Goal: Task Accomplishment & Management: Manage account settings

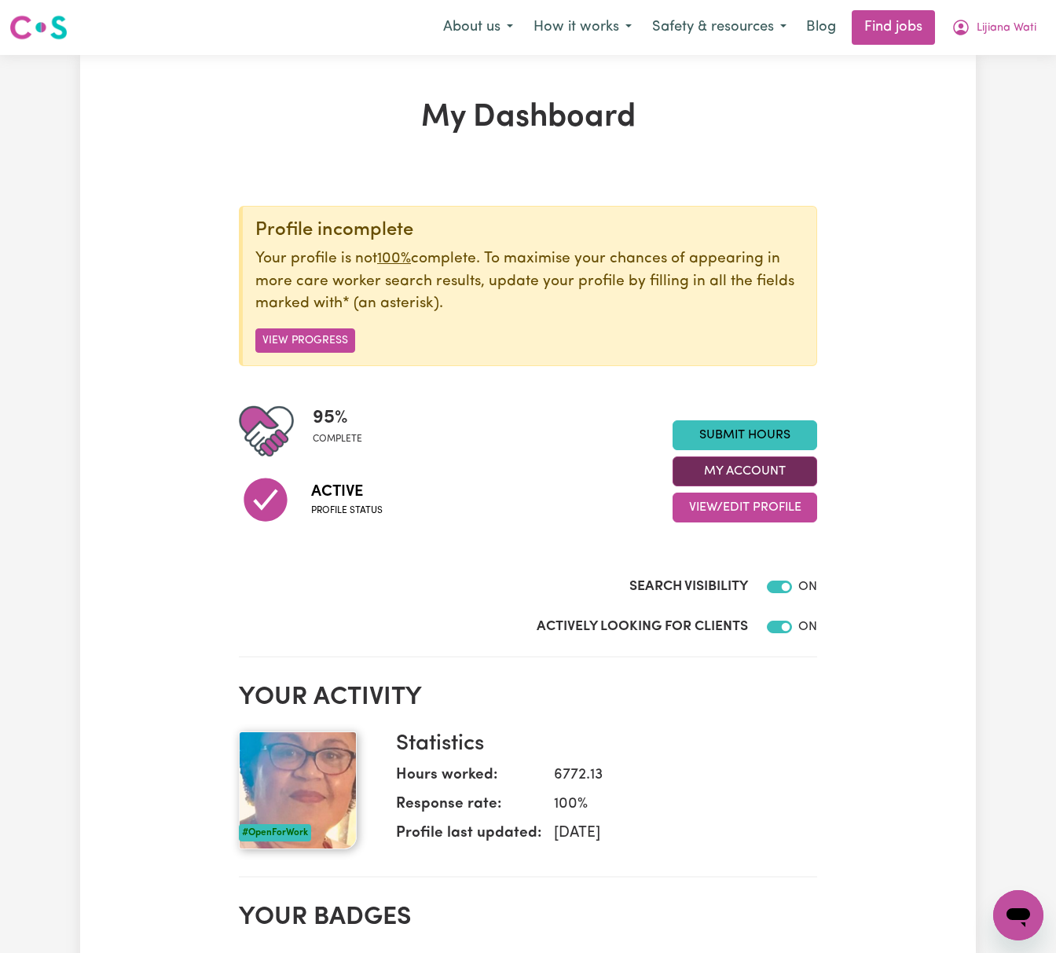
click at [789, 475] on button "My Account" at bounding box center [745, 471] width 145 height 30
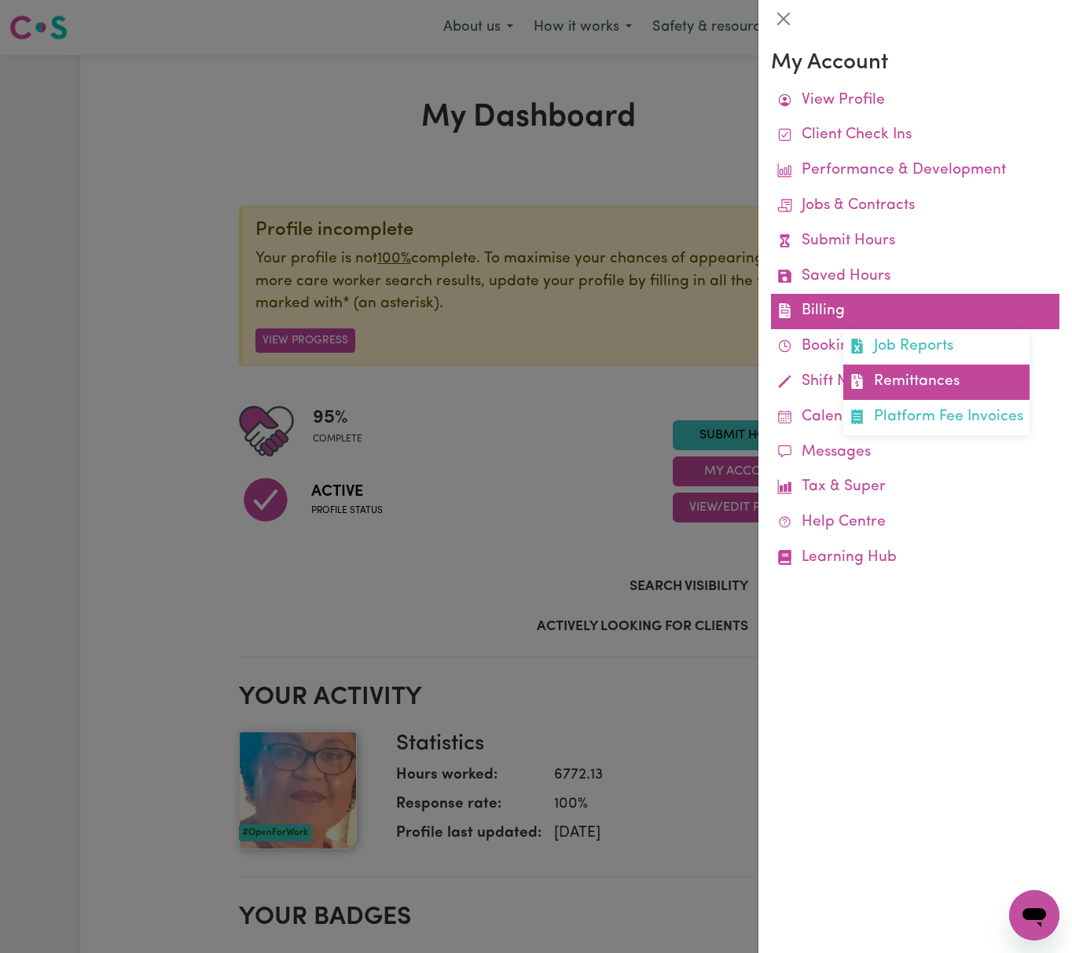
click at [941, 382] on link "Remittances" at bounding box center [936, 382] width 186 height 35
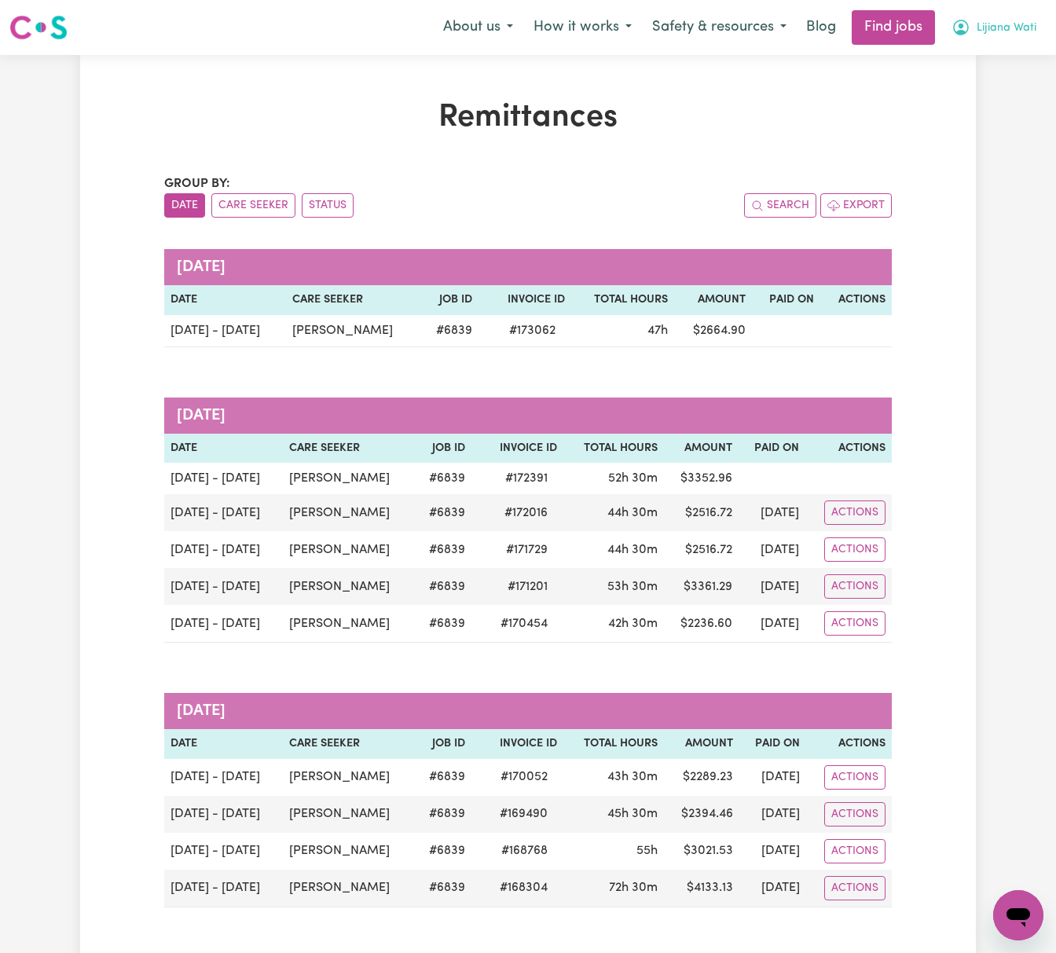
click at [1025, 20] on span "Lijiana Wati" at bounding box center [1007, 28] width 60 height 17
click at [1010, 114] on link "Logout" at bounding box center [984, 120] width 124 height 30
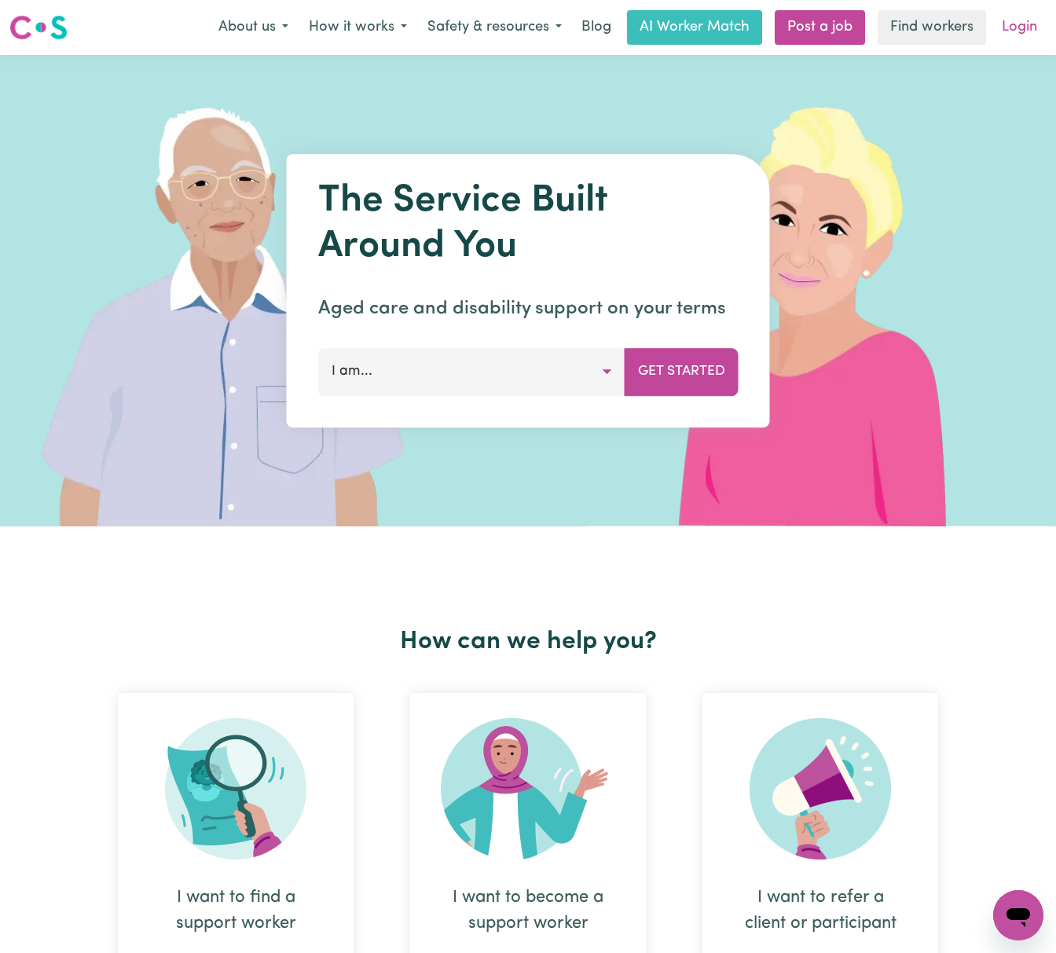
click at [1017, 26] on link "Login" at bounding box center [1019, 27] width 54 height 35
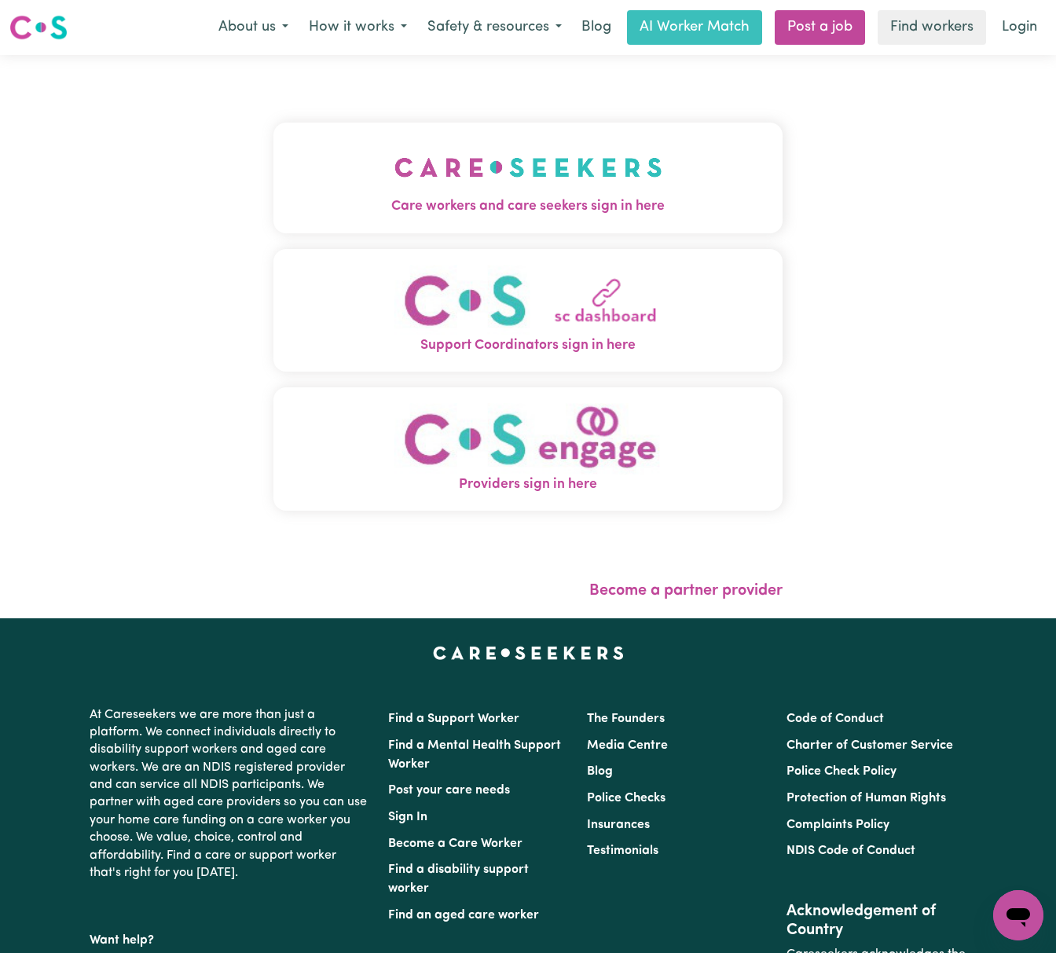
click at [495, 158] on img "Care workers and care seekers sign in here" at bounding box center [528, 167] width 268 height 58
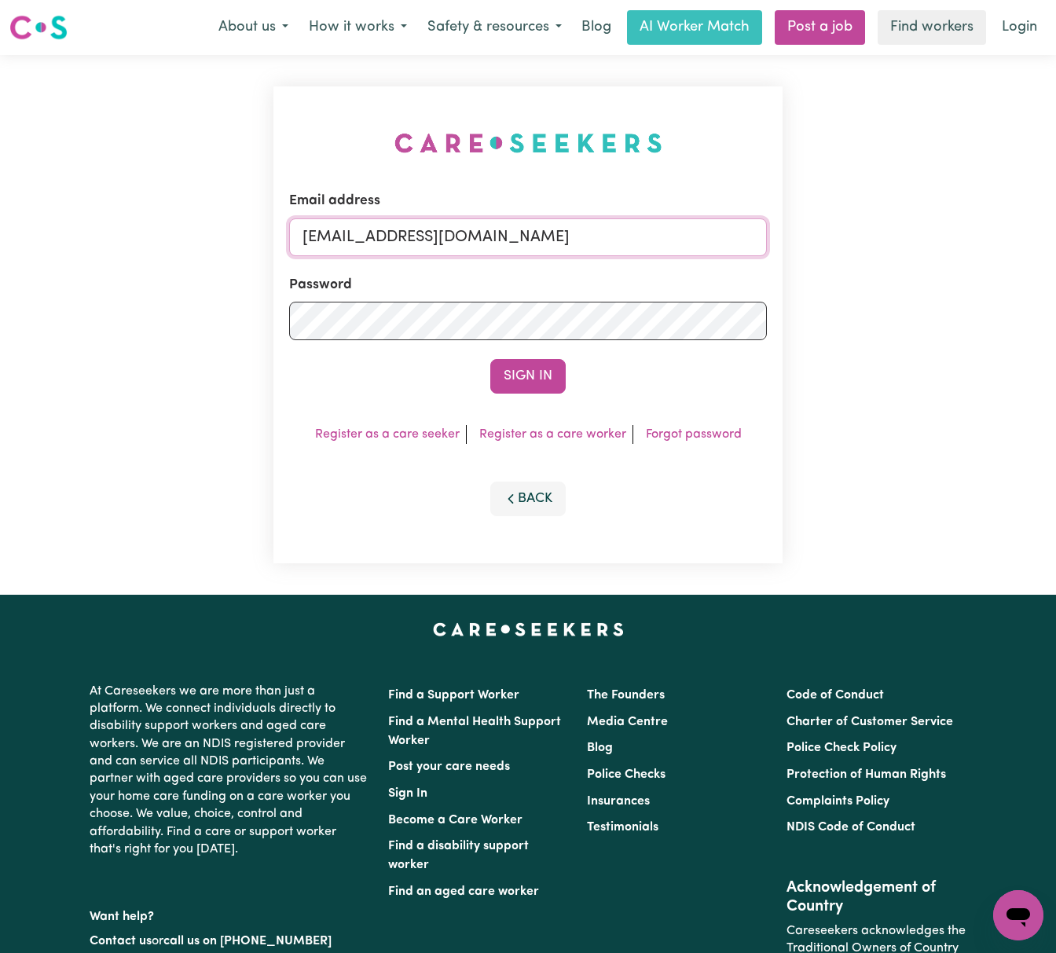
drag, startPoint x: 385, startPoint y: 234, endPoint x: 852, endPoint y: 243, distance: 467.6
click at [852, 243] on div "Email address [EMAIL_ADDRESS][DOMAIN_NAME] Password Sign In Register as a care …" at bounding box center [528, 325] width 1056 height 540
paste input "[EMAIL_ADDRESS][DOMAIN_NAME]"
type input "[EMAIL_ADDRESS][DOMAIN_NAME]"
click at [490, 359] on button "Sign In" at bounding box center [527, 376] width 75 height 35
